Goal: Information Seeking & Learning: Check status

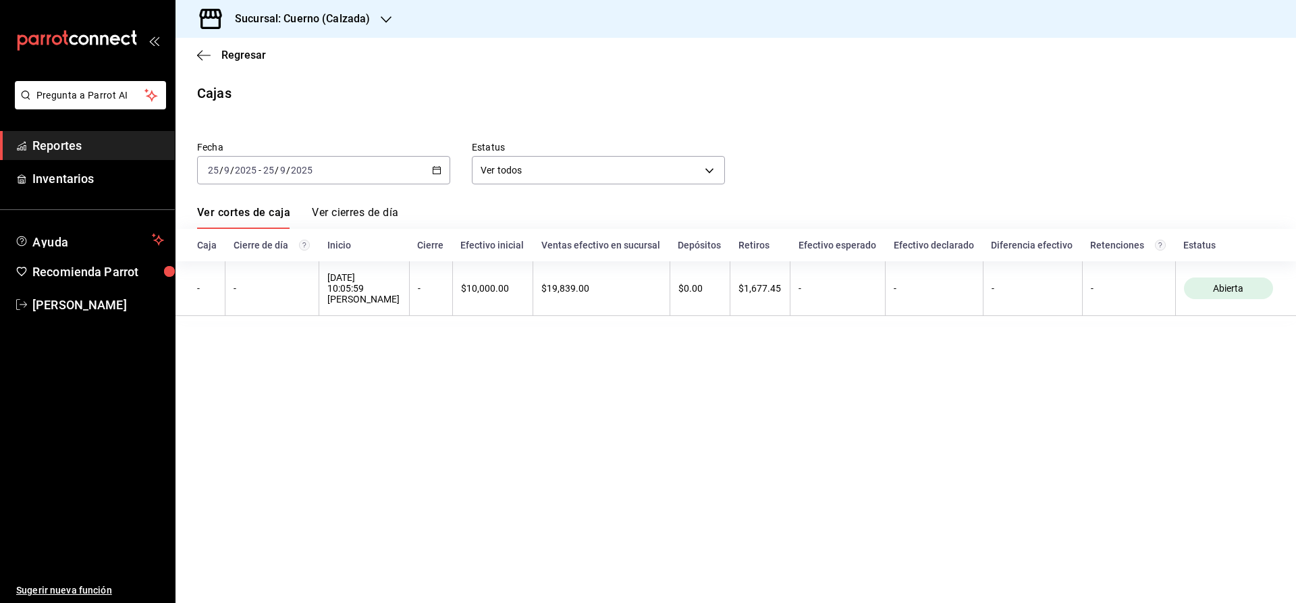
click at [656, 468] on main "Regresar Cajas Fecha [DATE] [DATE] - [DATE] [DATE] Estatus Ver todos ALL Ver co…" at bounding box center [735, 320] width 1120 height 565
click at [686, 472] on main "Regresar Cajas Fecha [DATE] [DATE] - [DATE] [DATE] Estatus Ver todos ALL Ver co…" at bounding box center [735, 320] width 1120 height 565
click at [271, 20] on h3 "Sucursal: Cuerno (Calzada)" at bounding box center [297, 19] width 146 height 16
click at [229, 80] on div "Clavadito (Calzada)" at bounding box center [276, 89] width 202 height 30
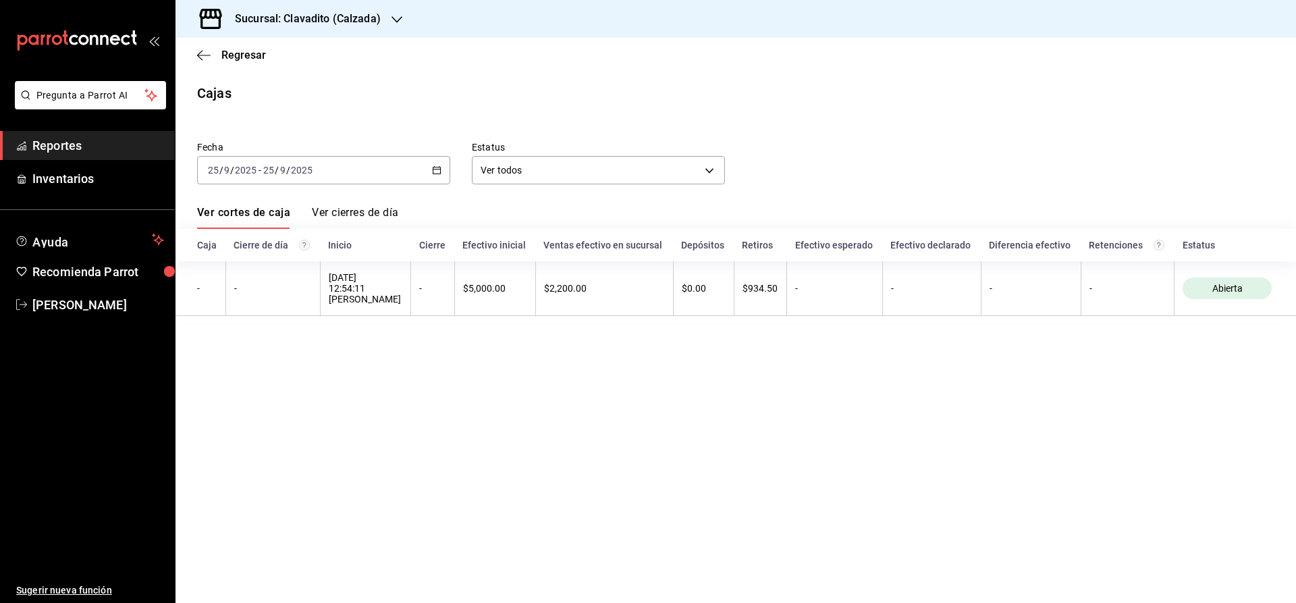
click at [77, 150] on span "Reportes" at bounding box center [98, 145] width 132 height 18
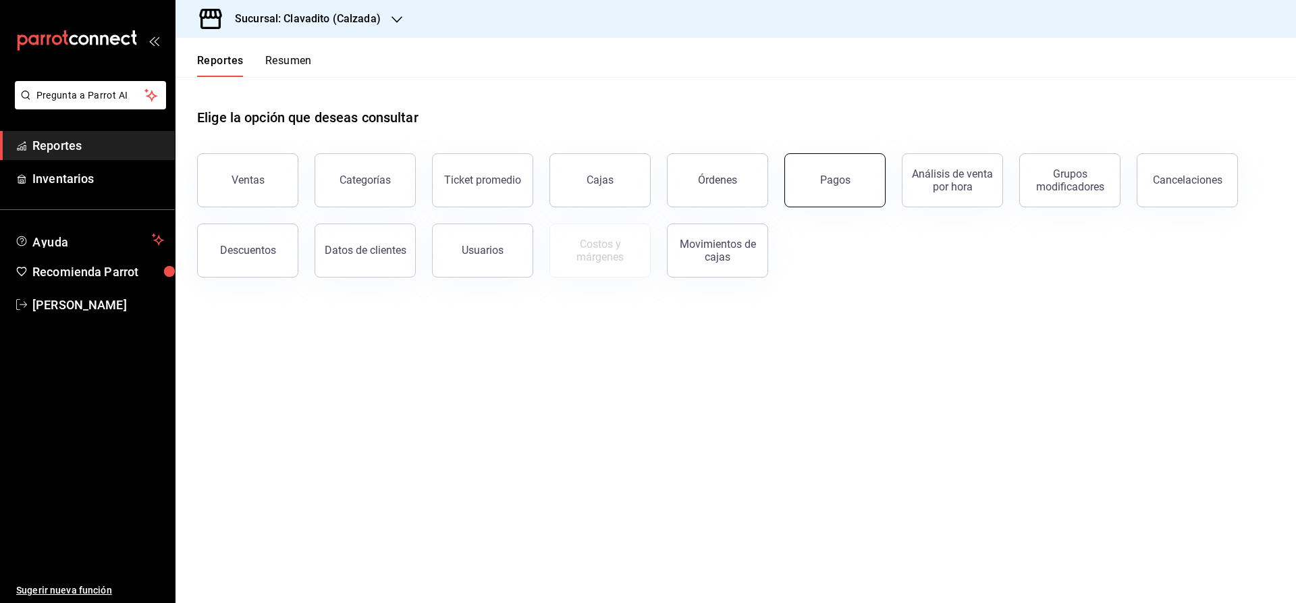
click at [805, 177] on button "Pagos" at bounding box center [834, 180] width 101 height 54
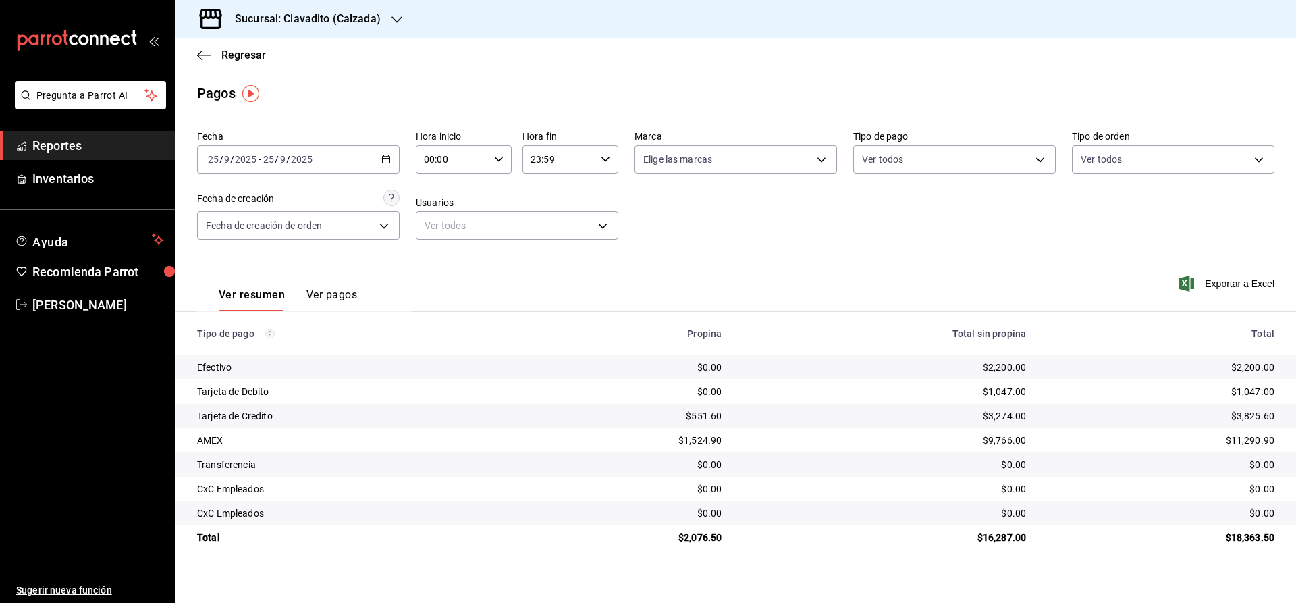
click at [293, 302] on div "Ver resumen Ver pagos" at bounding box center [288, 299] width 138 height 23
click at [309, 285] on div "Ver resumen Ver pagos" at bounding box center [277, 291] width 160 height 39
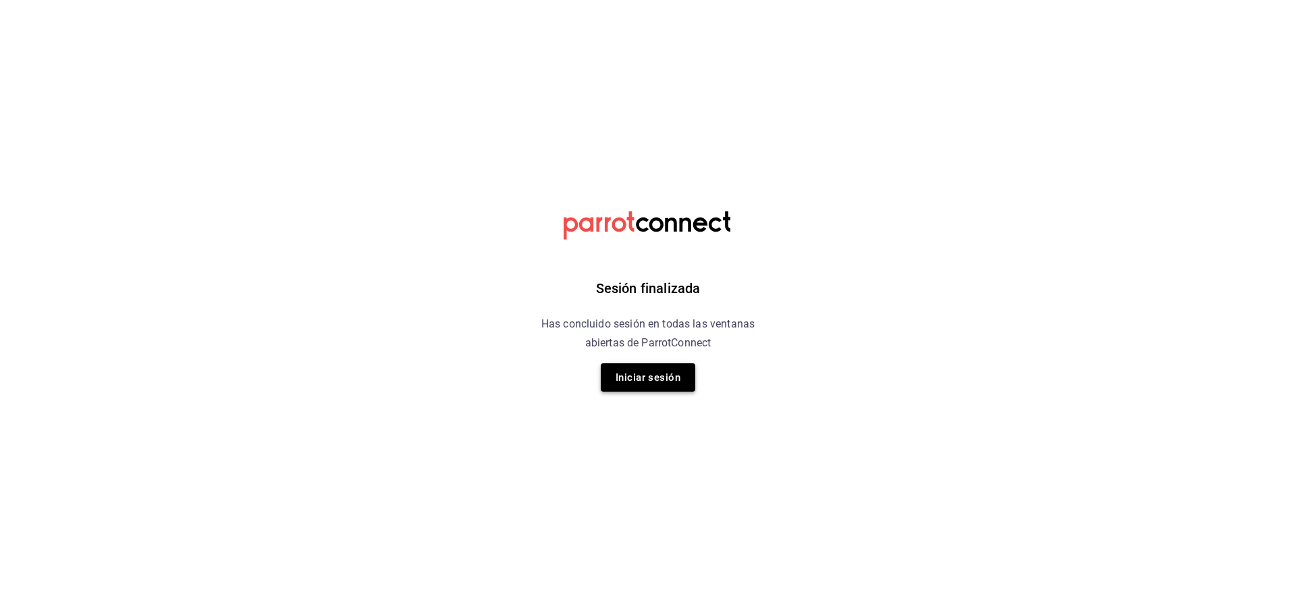
click at [640, 376] on button "Iniciar sesión" at bounding box center [648, 377] width 94 height 28
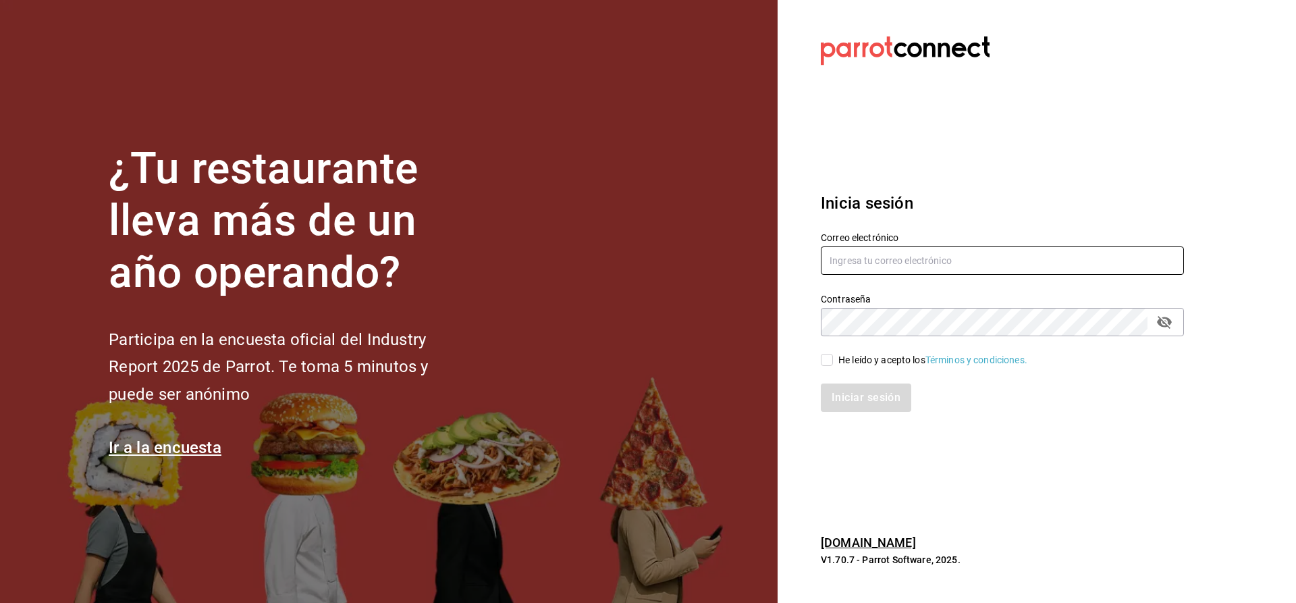
click at [845, 248] on input "text" at bounding box center [1002, 260] width 363 height 28
type input "[EMAIL_ADDRESS][DOMAIN_NAME]"
click at [832, 356] on input "He leído y acepto los Términos y condiciones." at bounding box center [827, 360] width 12 height 12
checkbox input "true"
click at [837, 389] on button "Iniciar sesión" at bounding box center [867, 397] width 92 height 28
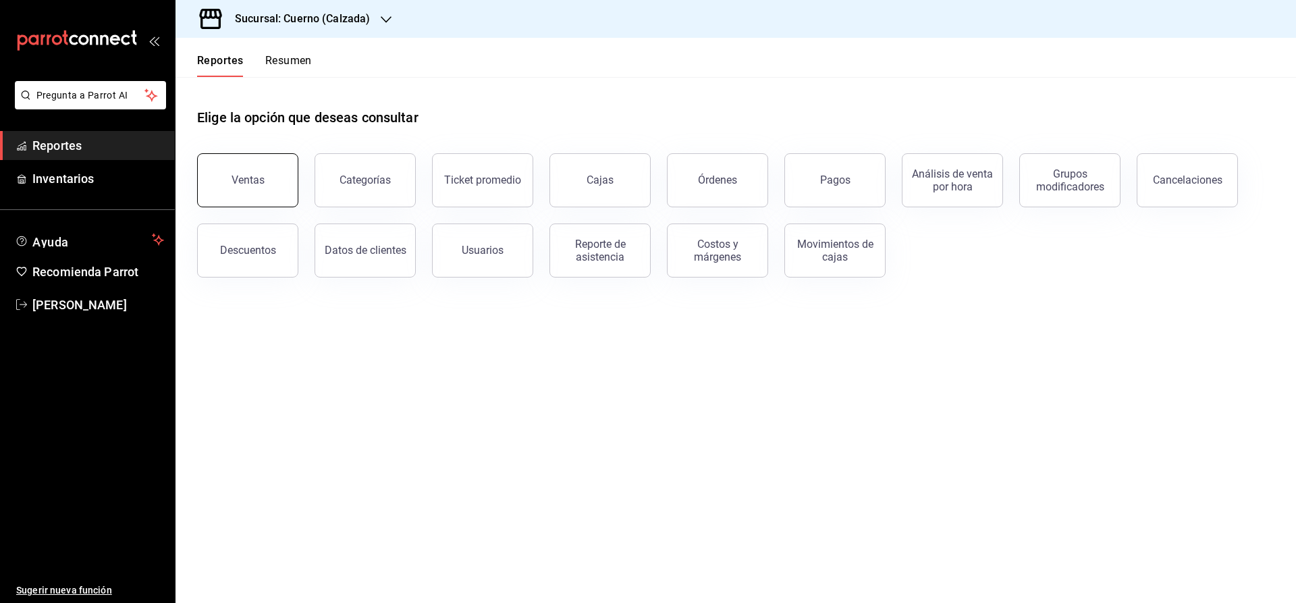
click at [242, 190] on button "Ventas" at bounding box center [247, 180] width 101 height 54
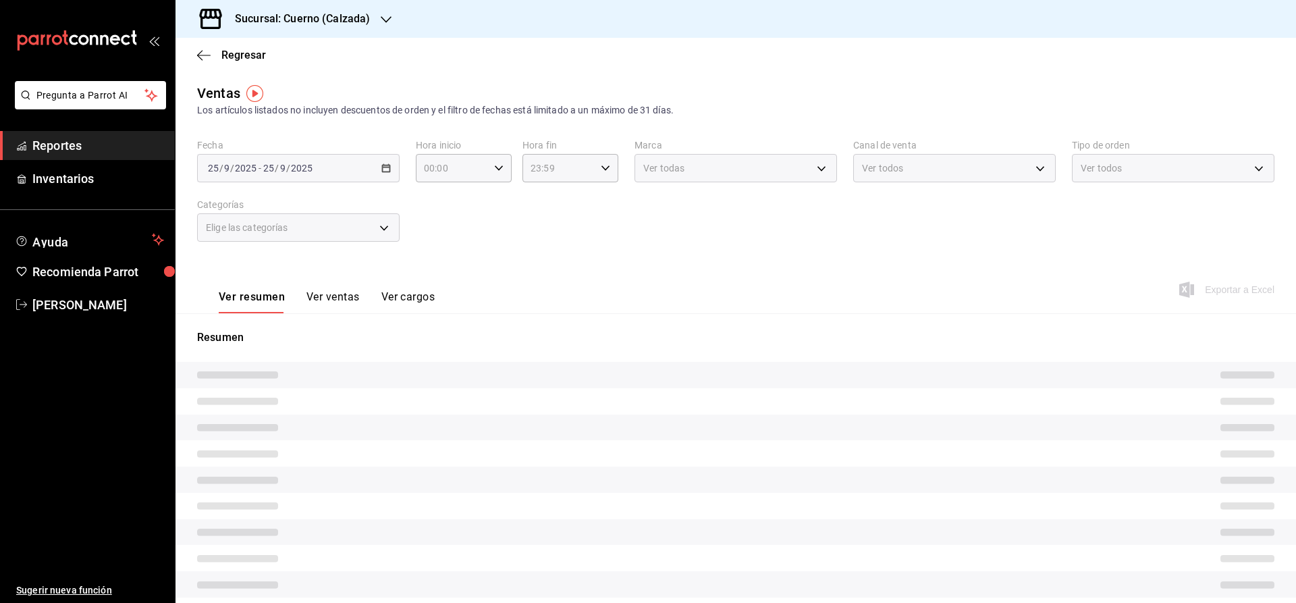
click at [296, 28] on div "Sucursal: Cuerno (Calzada)" at bounding box center [291, 19] width 211 height 38
click at [291, 18] on div at bounding box center [648, 301] width 1296 height 603
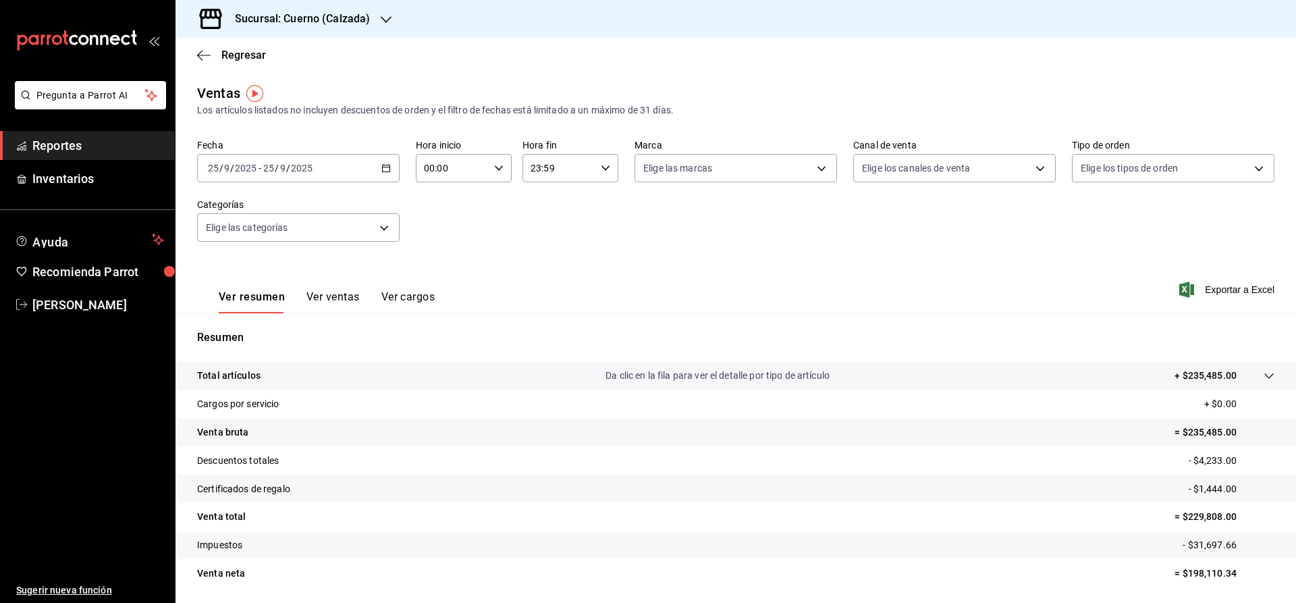
click at [291, 18] on h3 "Sucursal: Cuerno (Calzada)" at bounding box center [297, 19] width 146 height 16
click at [218, 90] on span "Clavadito (Calzada)" at bounding box center [228, 89] width 85 height 14
